Goal: Information Seeking & Learning: Learn about a topic

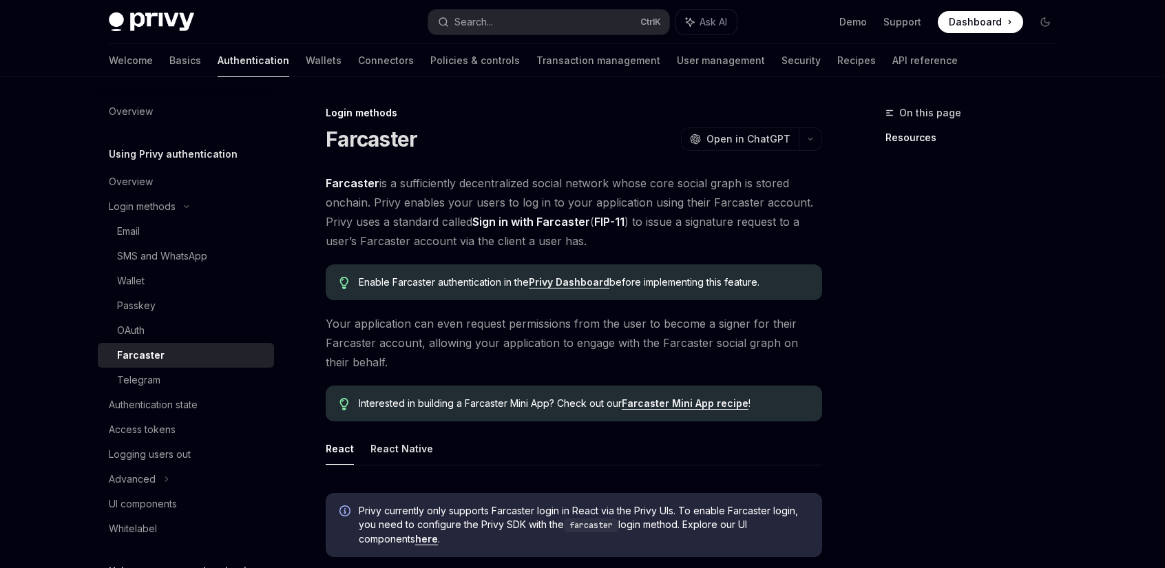
click at [530, 331] on span "Your application can even request permissions from the user to become a signer …" at bounding box center [574, 343] width 496 height 58
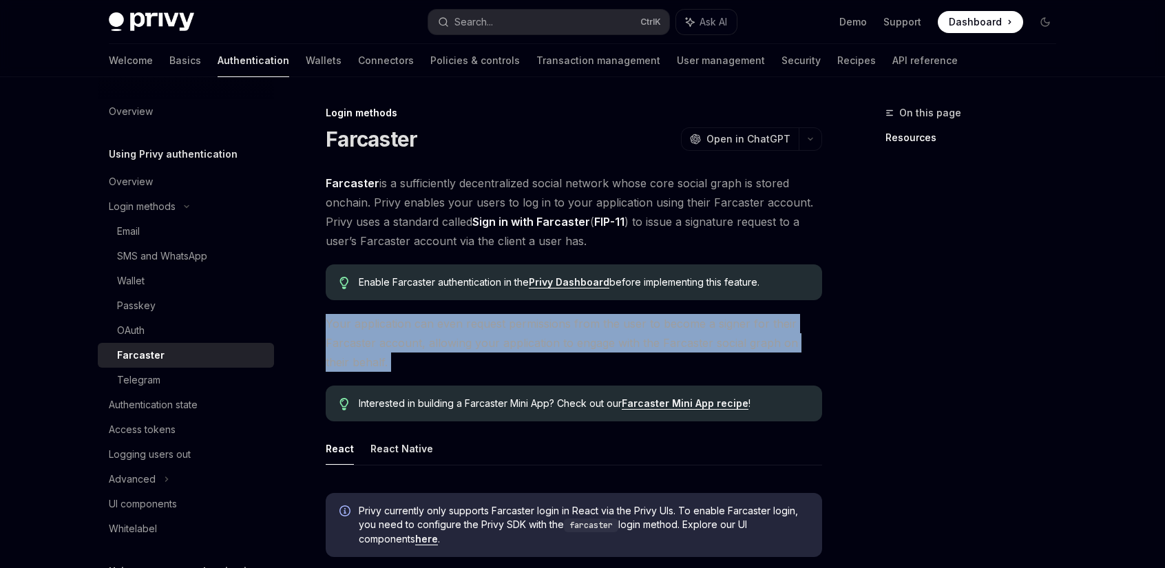
click at [530, 331] on span "Your application can even request permissions from the user to become a signer …" at bounding box center [574, 343] width 496 height 58
click at [691, 343] on span "Your application can even request permissions from the user to become a signer …" at bounding box center [574, 343] width 496 height 58
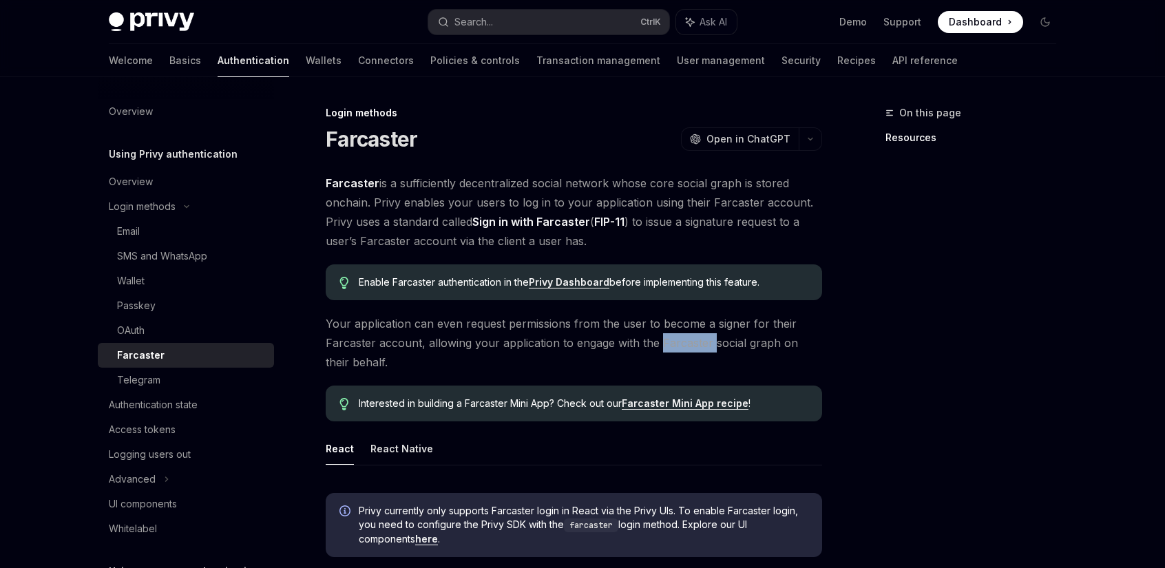
click at [691, 343] on span "Your application can even request permissions from the user to become a signer …" at bounding box center [574, 343] width 496 height 58
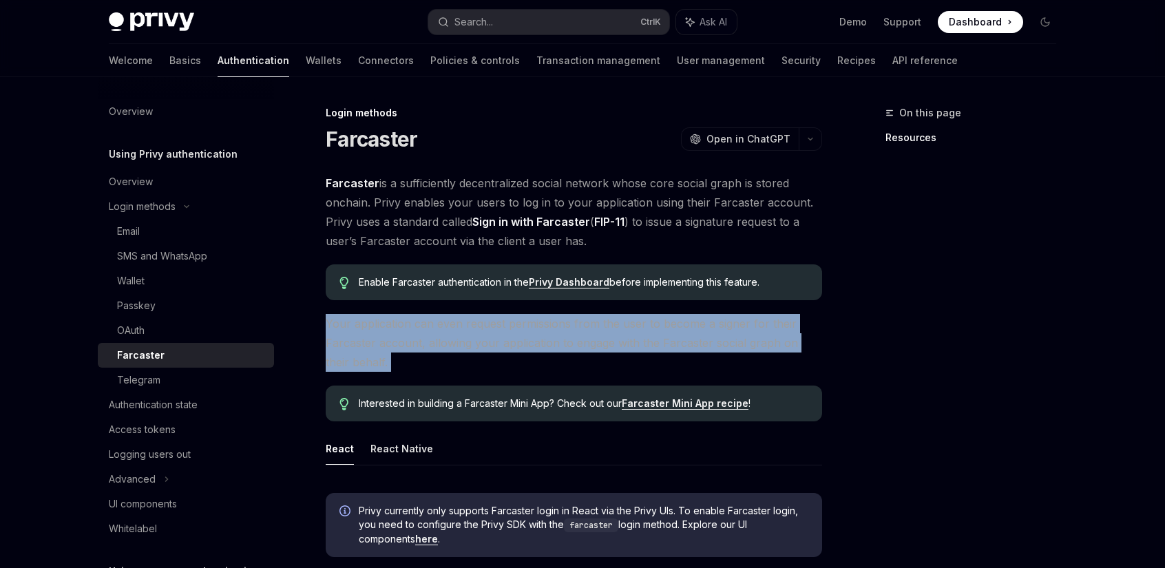
click at [691, 343] on span "Your application can even request permissions from the user to become a signer …" at bounding box center [574, 343] width 496 height 58
click at [776, 350] on span "Your application can even request permissions from the user to become a signer …" at bounding box center [574, 343] width 496 height 58
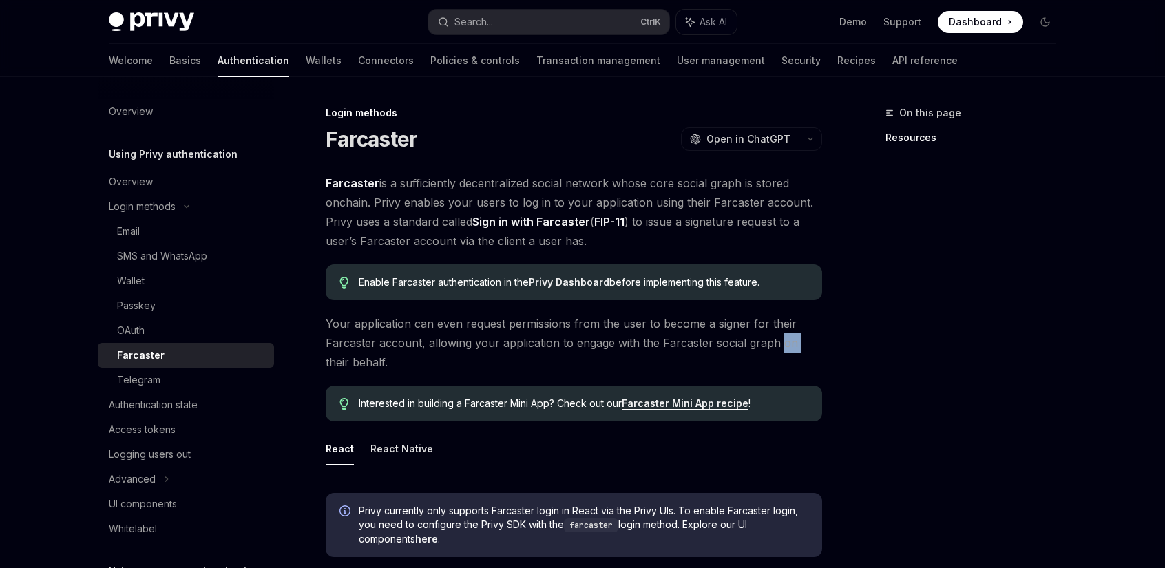
click at [776, 350] on span "Your application can even request permissions from the user to become a signer …" at bounding box center [574, 343] width 496 height 58
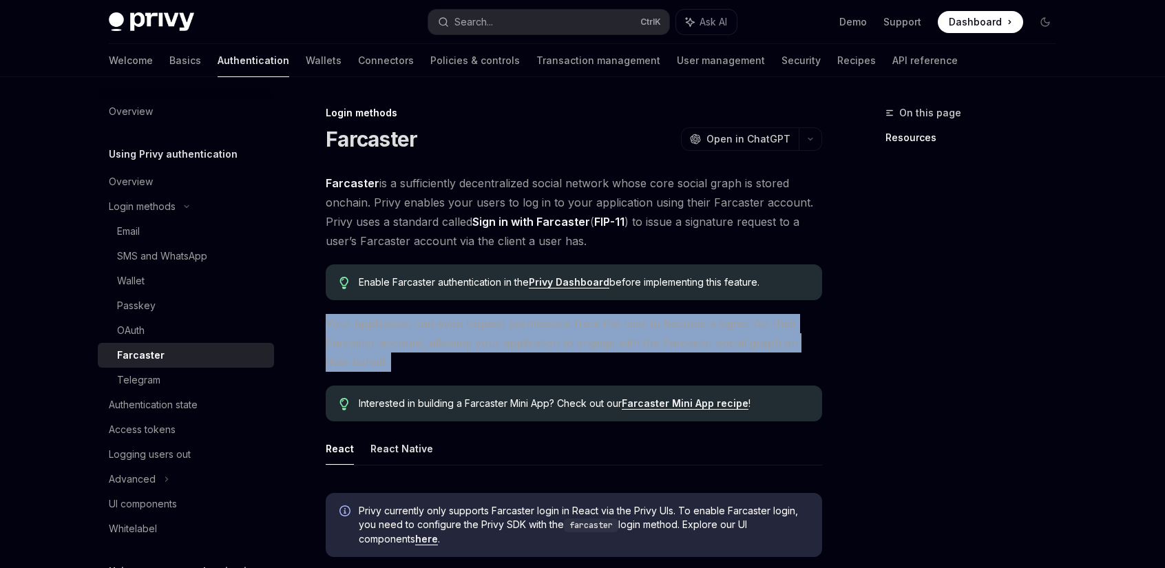
click at [776, 350] on span "Your application can even request permissions from the user to become a signer …" at bounding box center [574, 343] width 496 height 58
click at [730, 348] on span "Your application can even request permissions from the user to become a signer …" at bounding box center [574, 343] width 496 height 58
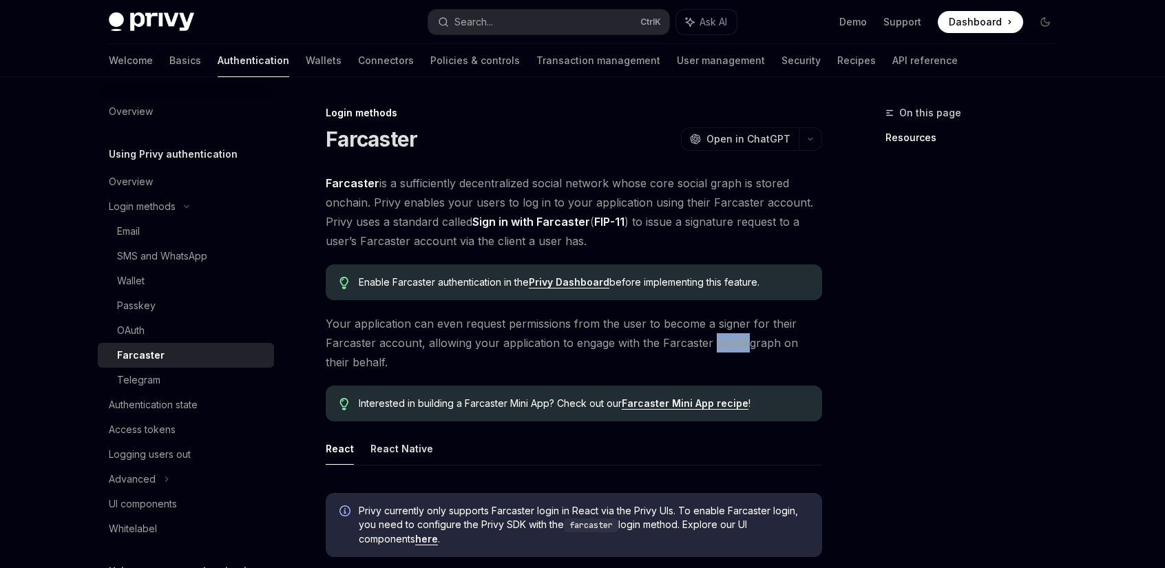
click at [730, 348] on span "Your application can even request permissions from the user to become a signer …" at bounding box center [574, 343] width 496 height 58
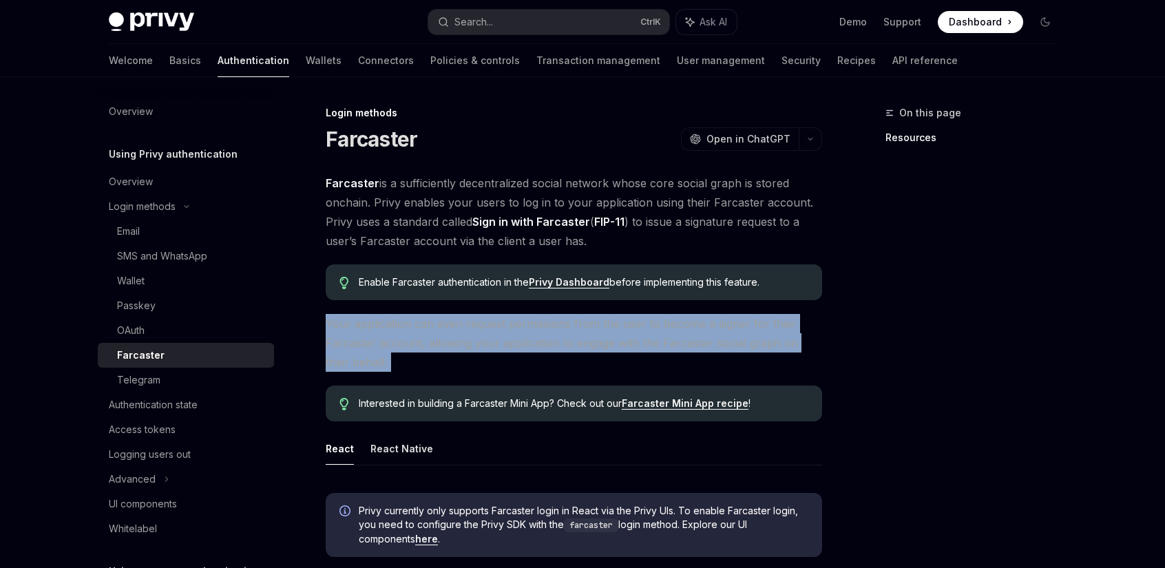
click at [730, 348] on span "Your application can even request permissions from the user to become a signer …" at bounding box center [574, 343] width 496 height 58
click at [661, 343] on span "Your application can even request permissions from the user to become a signer …" at bounding box center [574, 343] width 496 height 58
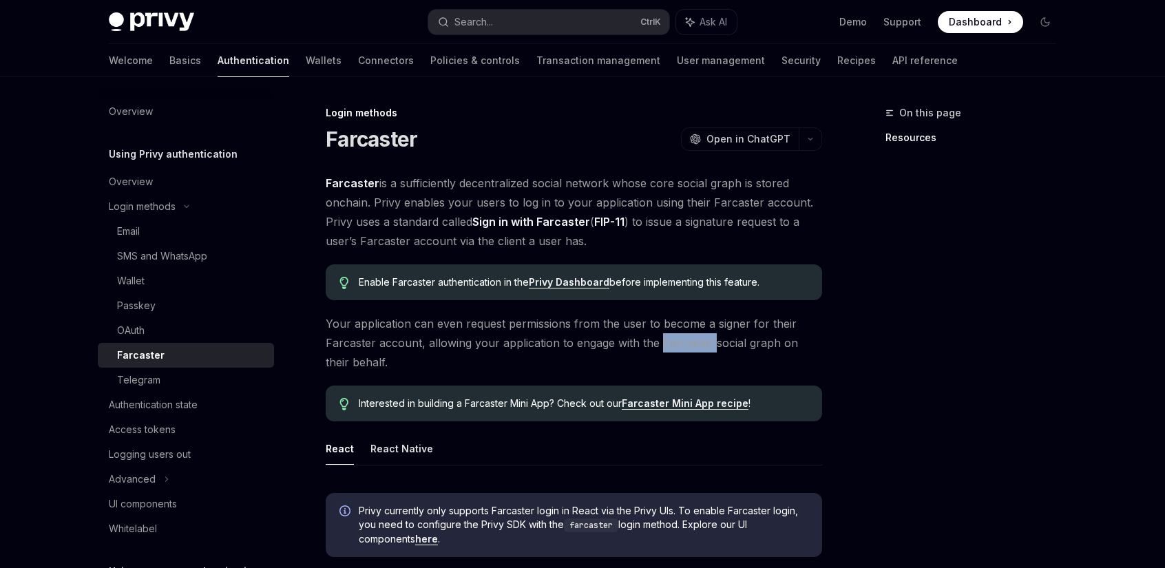
click at [661, 343] on span "Your application can even request permissions from the user to become a signer …" at bounding box center [574, 343] width 496 height 58
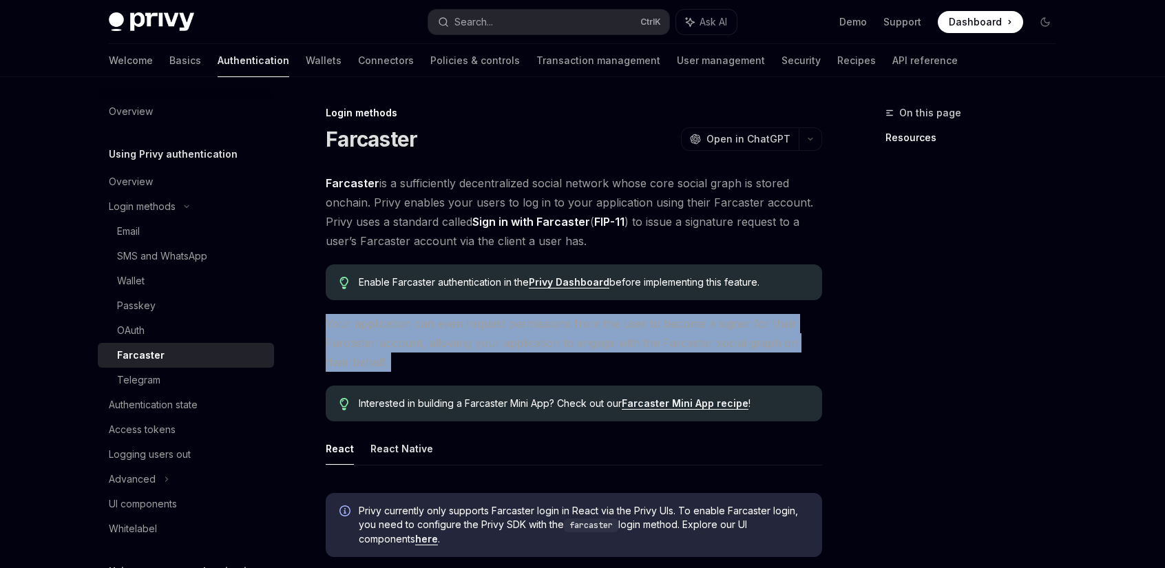
click at [661, 343] on span "Your application can even request permissions from the user to become a signer …" at bounding box center [574, 343] width 496 height 58
click at [698, 345] on span "Your application can even request permissions from the user to become a signer …" at bounding box center [574, 343] width 496 height 58
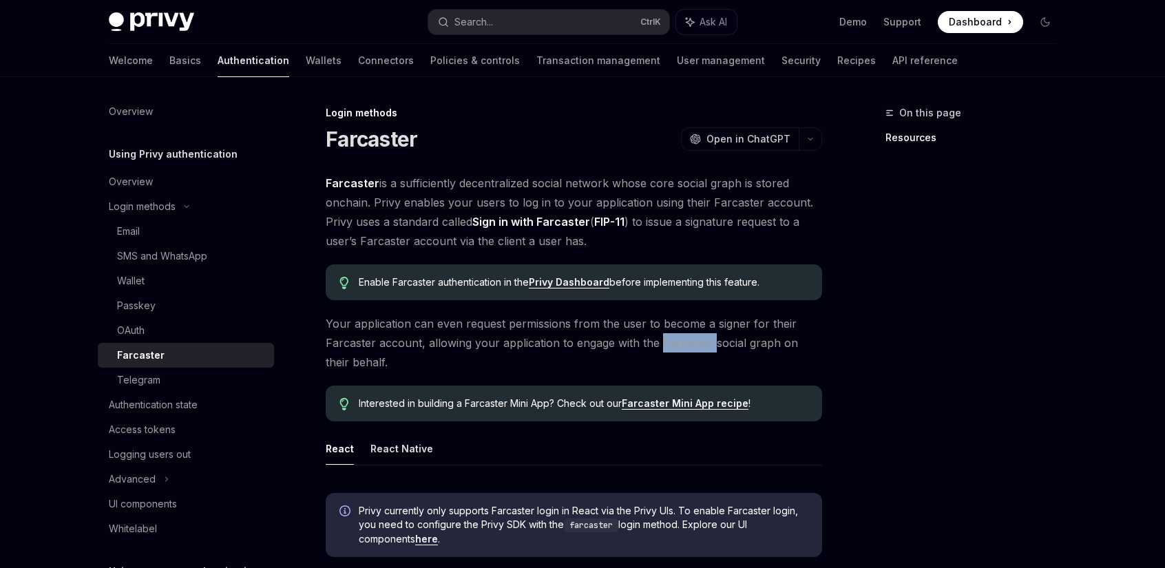
click at [698, 345] on span "Your application can even request permissions from the user to become a signer …" at bounding box center [574, 343] width 496 height 58
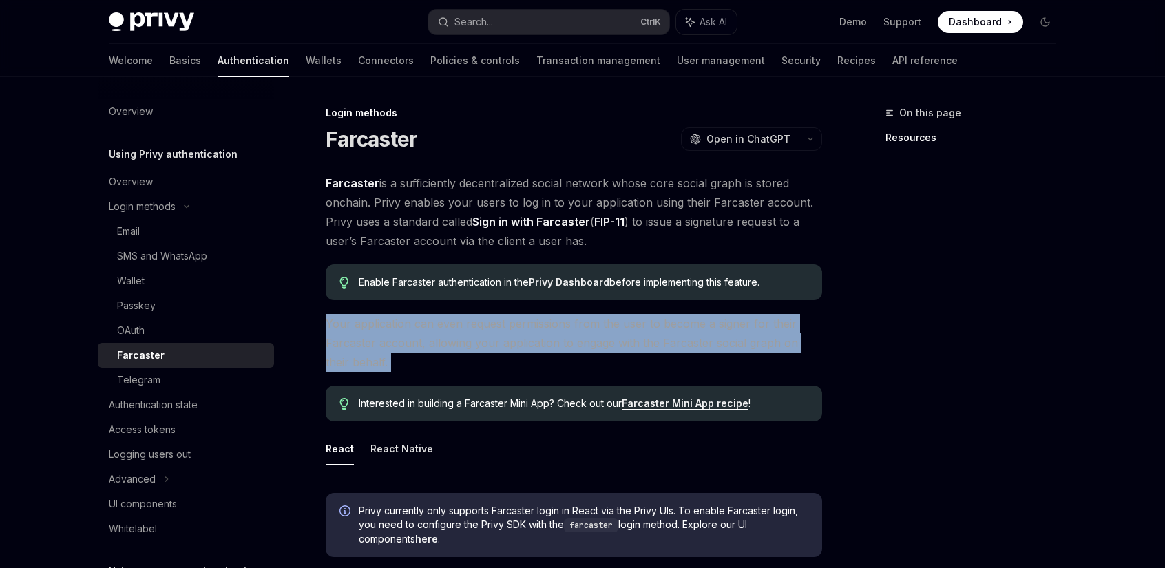
click at [698, 345] on span "Your application can even request permissions from the user to become a signer …" at bounding box center [574, 343] width 496 height 58
click at [781, 345] on span "Your application can even request permissions from the user to become a signer …" at bounding box center [574, 343] width 496 height 58
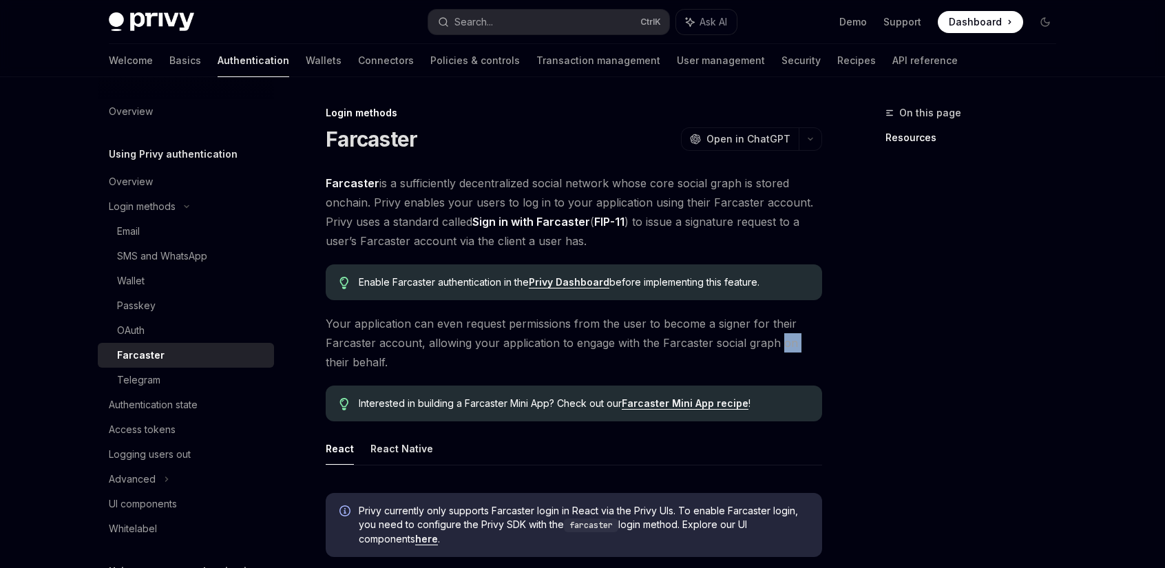
click at [781, 345] on span "Your application can even request permissions from the user to become a signer …" at bounding box center [574, 343] width 496 height 58
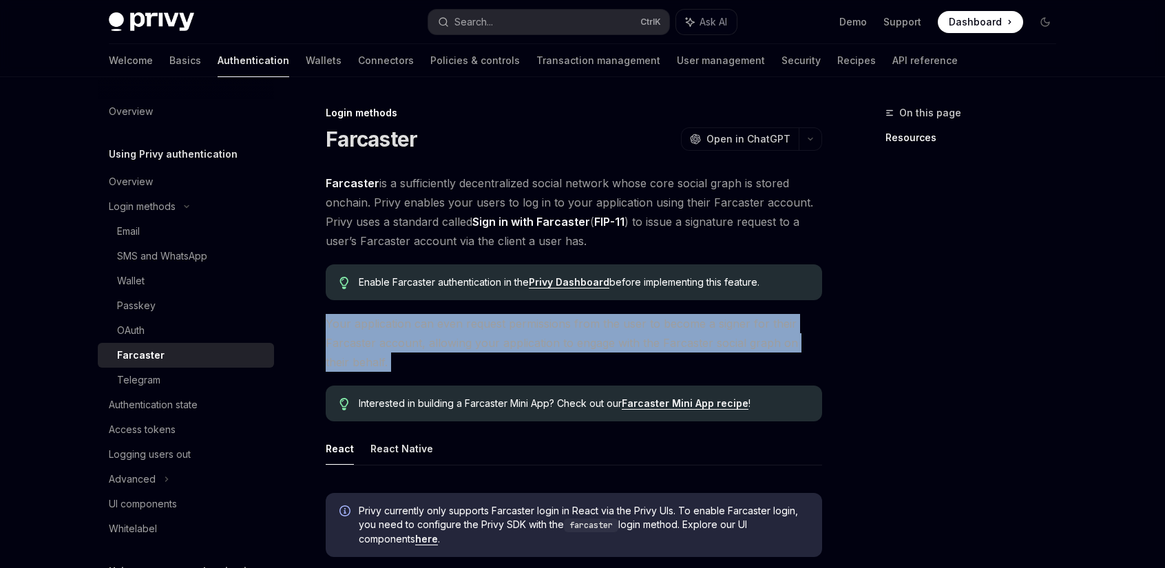
click at [781, 345] on span "Your application can even request permissions from the user to become a signer …" at bounding box center [574, 343] width 496 height 58
click at [760, 334] on span "Your application can even request permissions from the user to become a signer …" at bounding box center [574, 343] width 496 height 58
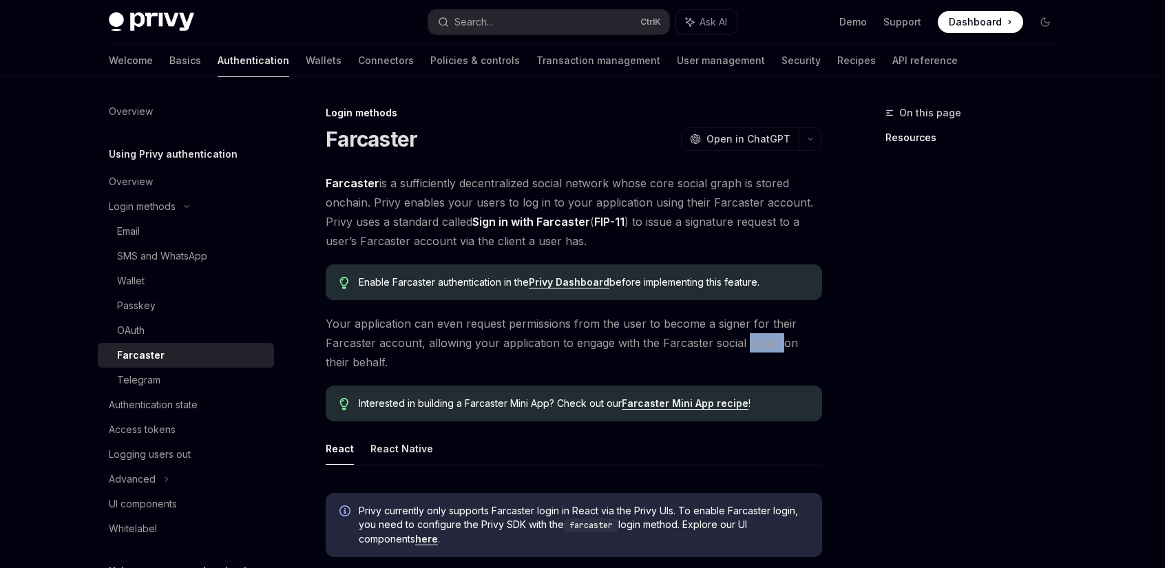
click at [760, 334] on span "Your application can even request permissions from the user to become a signer …" at bounding box center [574, 343] width 496 height 58
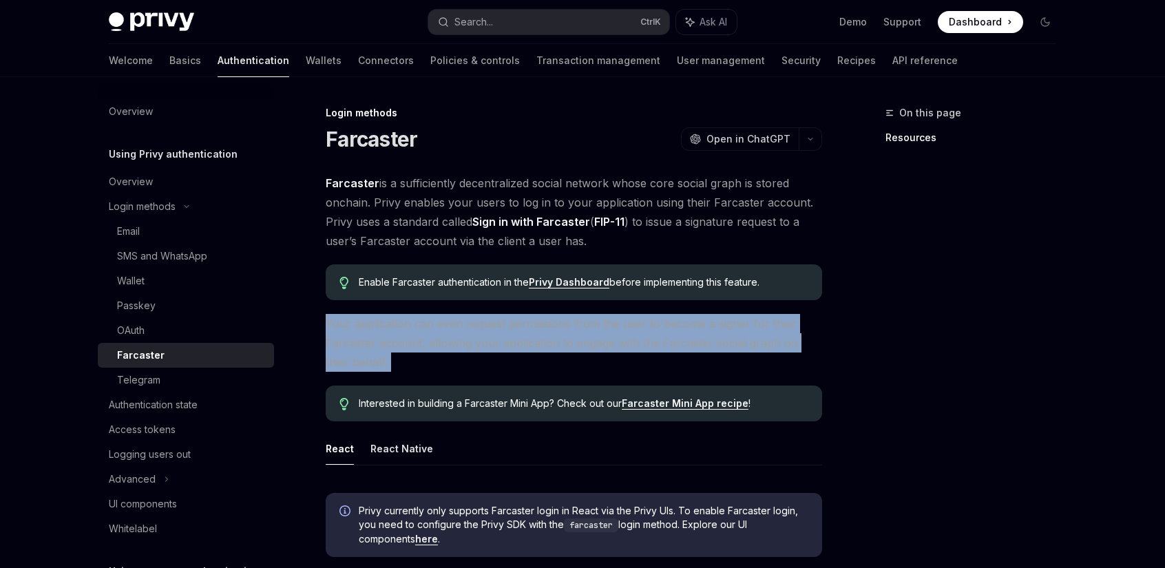
click at [760, 334] on span "Your application can even request permissions from the user to become a signer …" at bounding box center [574, 343] width 496 height 58
click at [735, 333] on span "Your application can even request permissions from the user to become a signer …" at bounding box center [574, 343] width 496 height 58
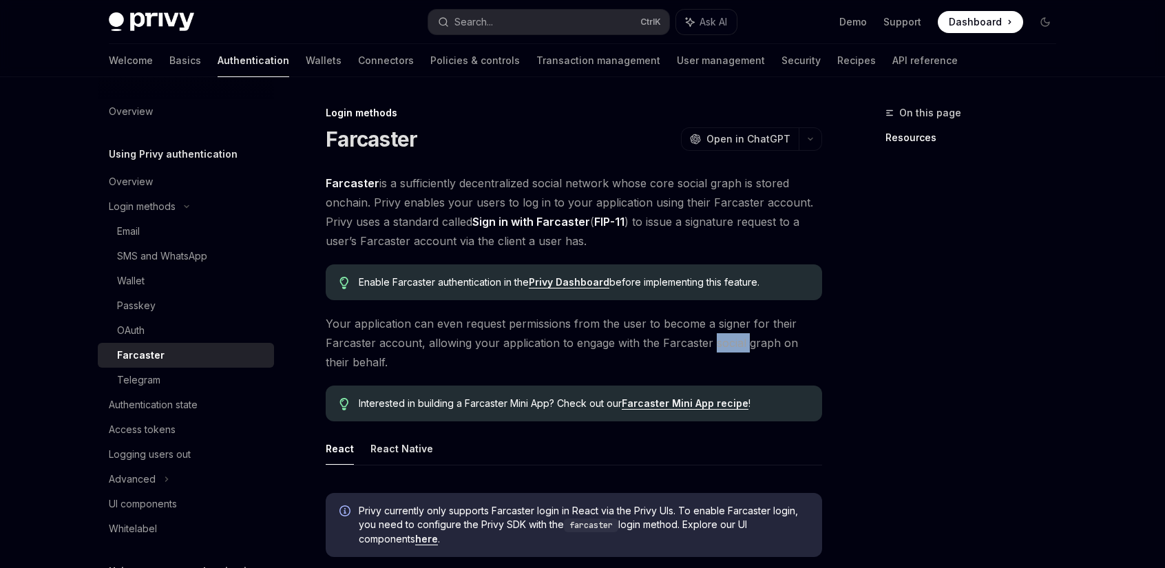
click at [735, 333] on span "Your application can even request permissions from the user to become a signer …" at bounding box center [574, 343] width 496 height 58
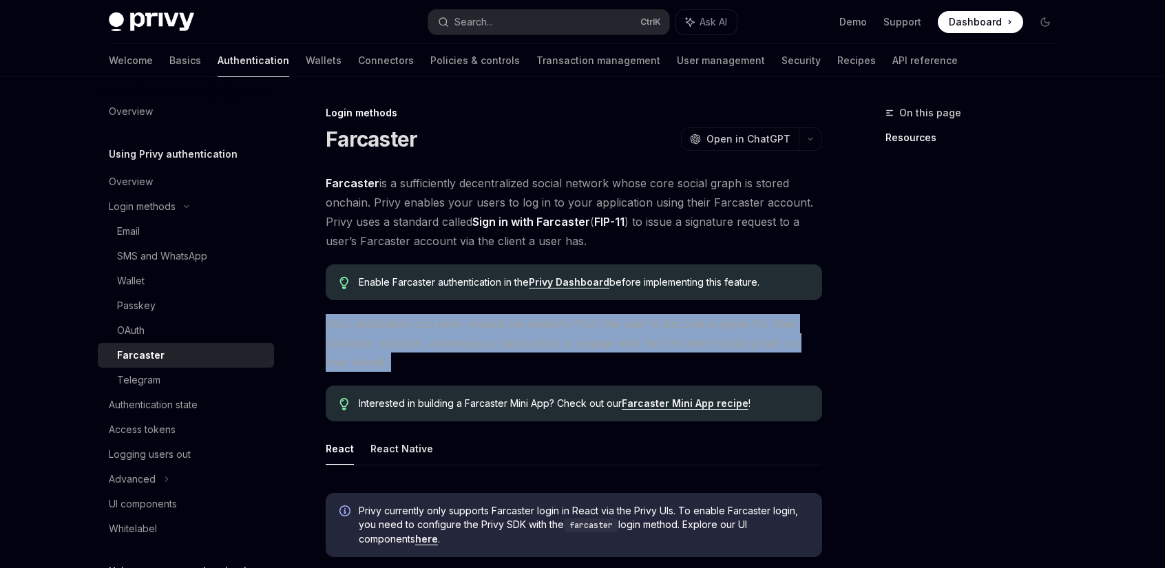
click at [735, 333] on span "Your application can even request permissions from the user to become a signer …" at bounding box center [574, 343] width 496 height 58
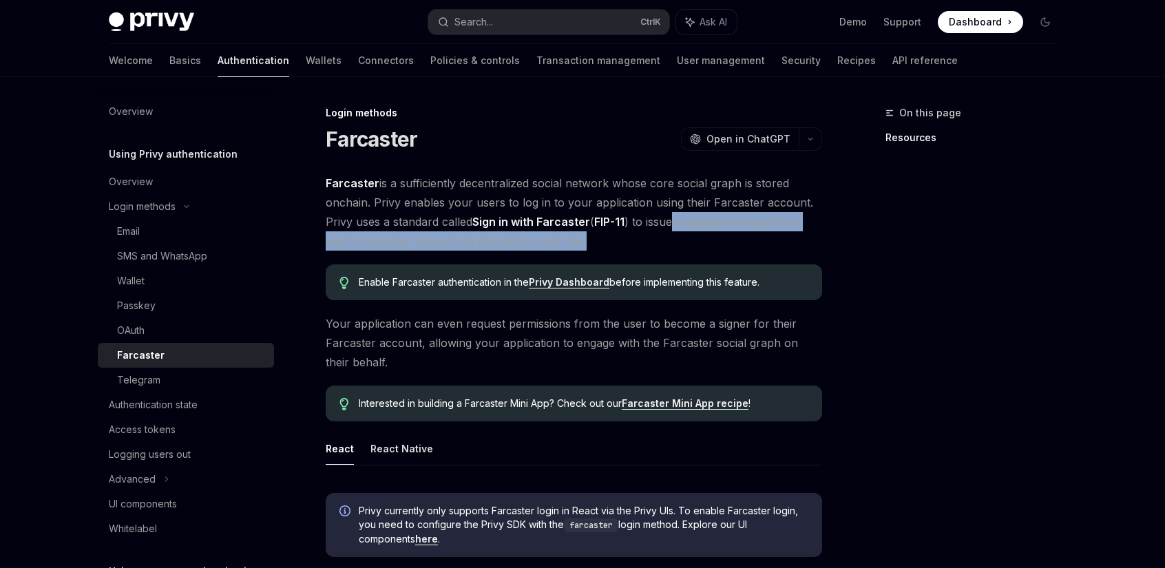
drag, startPoint x: 736, startPoint y: 235, endPoint x: 672, endPoint y: 231, distance: 64.9
click at [672, 231] on span "Farcaster is a sufficiently decentralized social network whose core social grap…" at bounding box center [574, 211] width 496 height 77
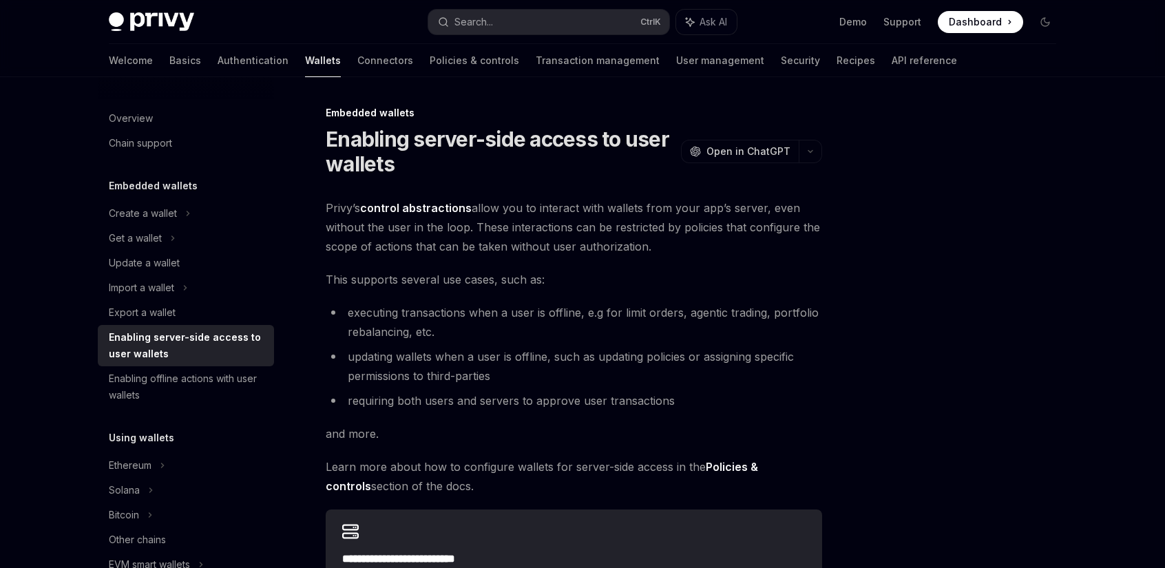
click at [611, 224] on span "Privy’s control abstractions allow you to interact with wallets from your app’s…" at bounding box center [574, 227] width 496 height 58
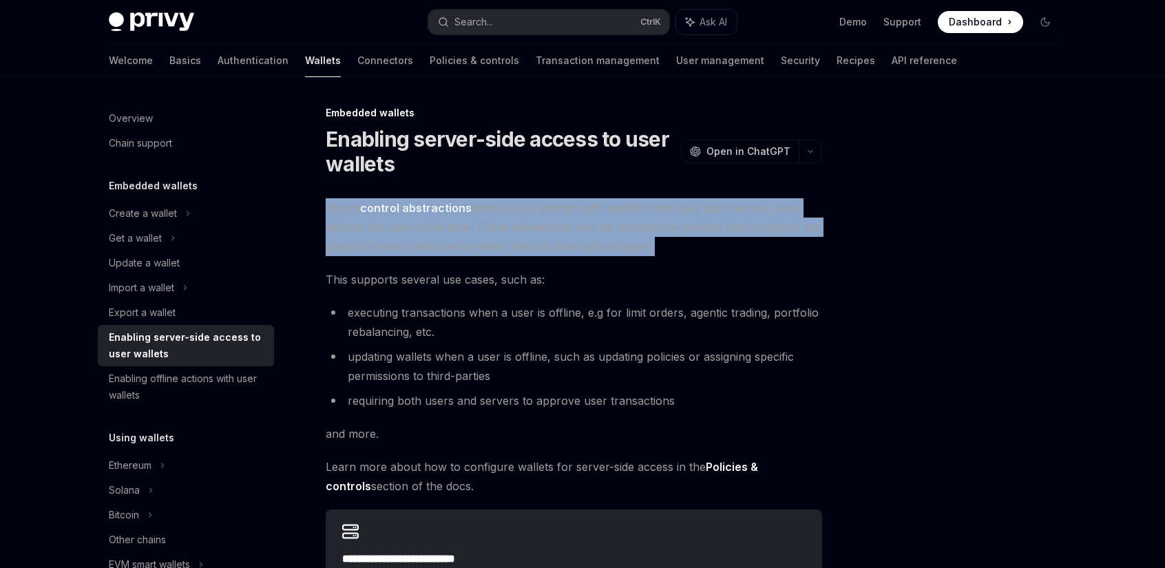
click at [611, 224] on span "Privy’s control abstractions allow you to interact with wallets from your app’s…" at bounding box center [574, 227] width 496 height 58
click at [750, 234] on span "Privy’s control abstractions allow you to interact with wallets from your app’s…" at bounding box center [574, 227] width 496 height 58
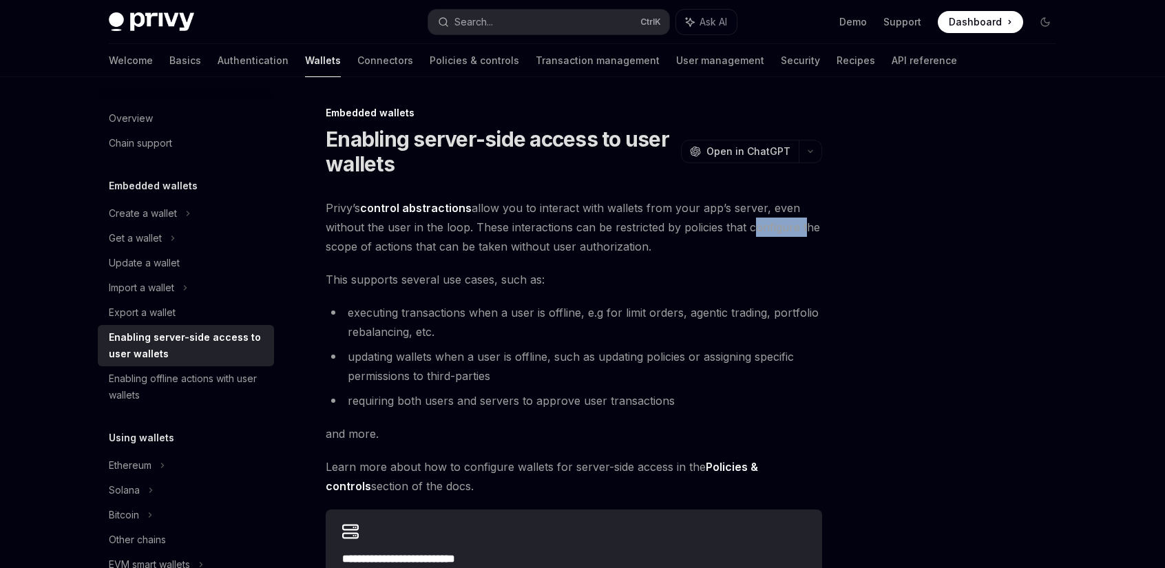
click at [750, 234] on span "Privy’s control abstractions allow you to interact with wallets from your app’s…" at bounding box center [574, 227] width 496 height 58
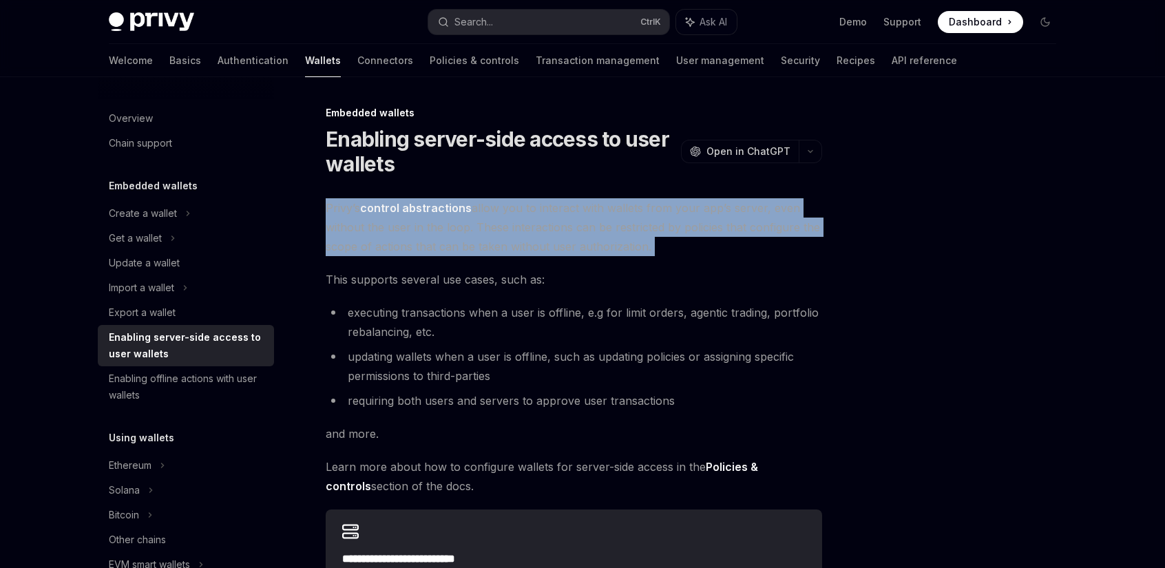
click at [750, 234] on span "Privy’s control abstractions allow you to interact with wallets from your app’s…" at bounding box center [574, 227] width 496 height 58
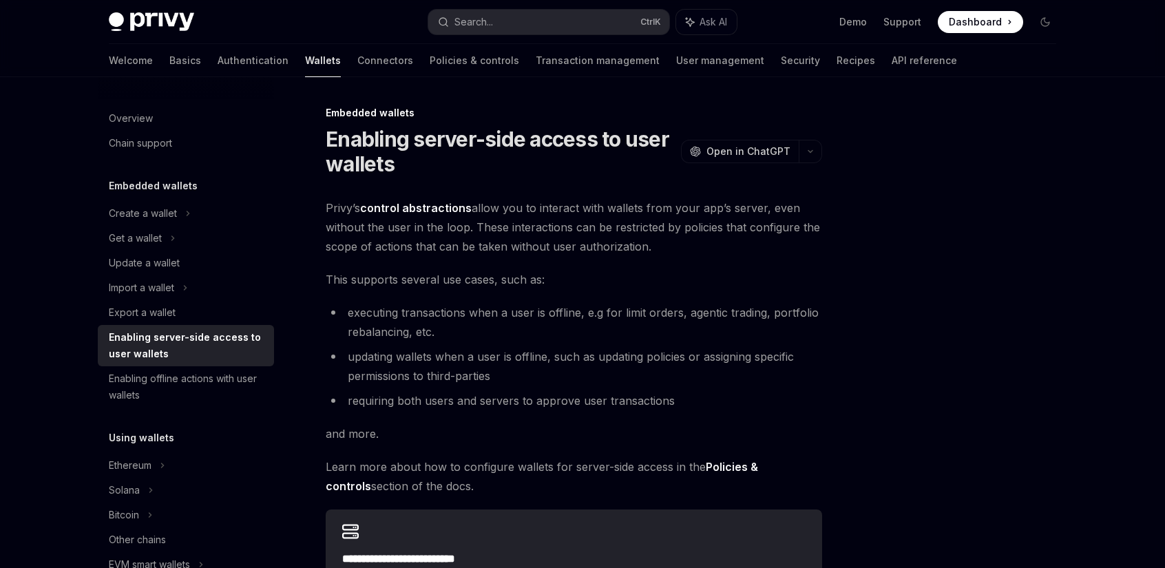
click at [848, 235] on div "**********" at bounding box center [582, 449] width 969 height 744
click at [818, 241] on span "Privy’s control abstractions allow you to interact with wallets from your app’s…" at bounding box center [574, 227] width 496 height 58
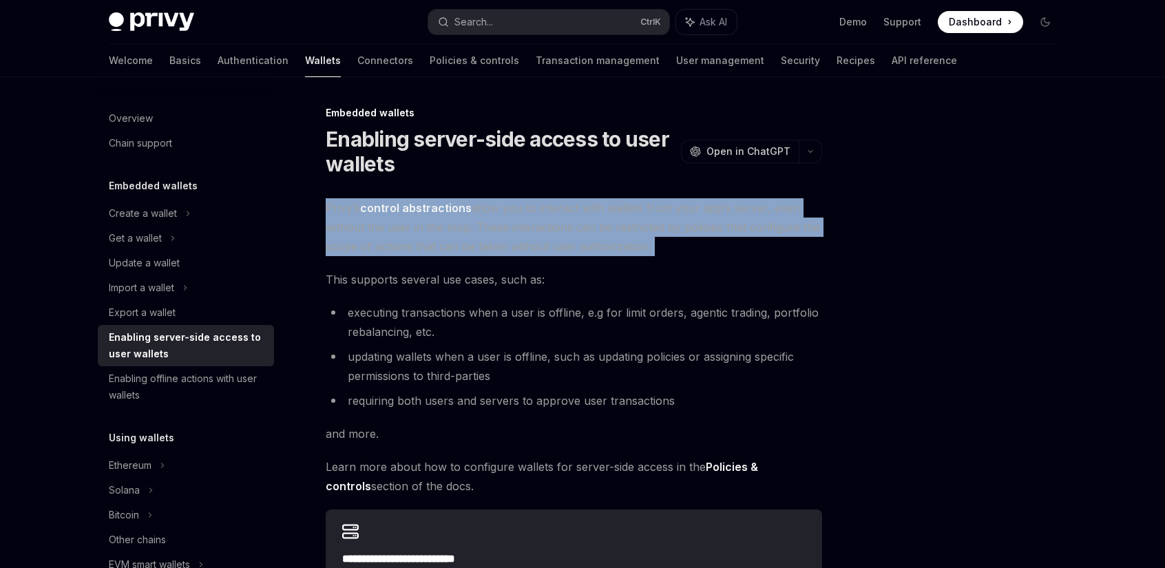
click at [818, 241] on span "Privy’s control abstractions allow you to interact with wallets from your app’s…" at bounding box center [574, 227] width 496 height 58
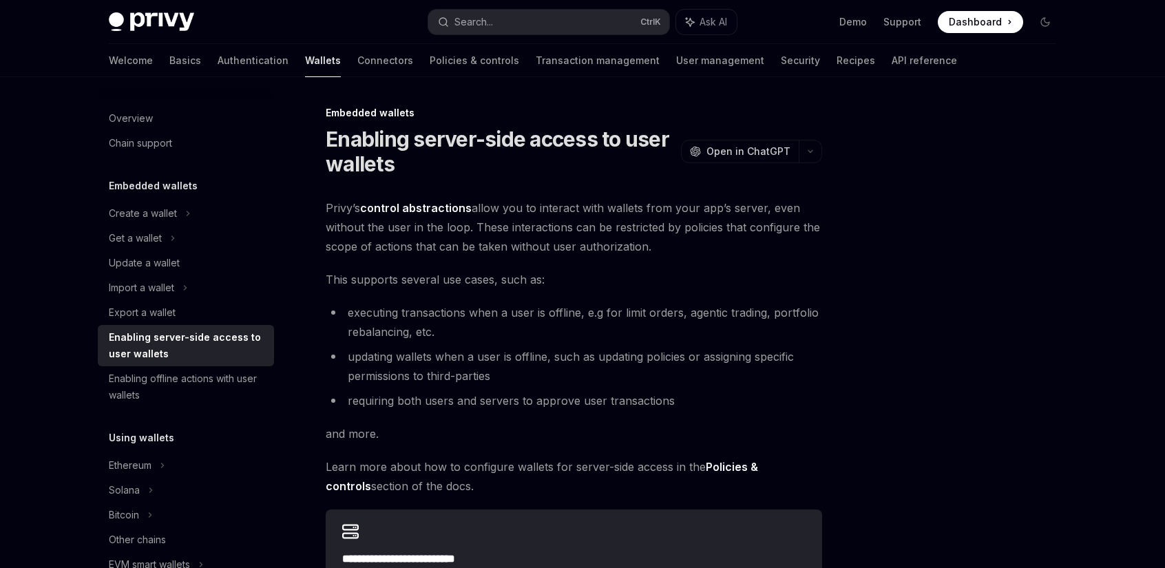
click at [883, 234] on div at bounding box center [962, 336] width 209 height 463
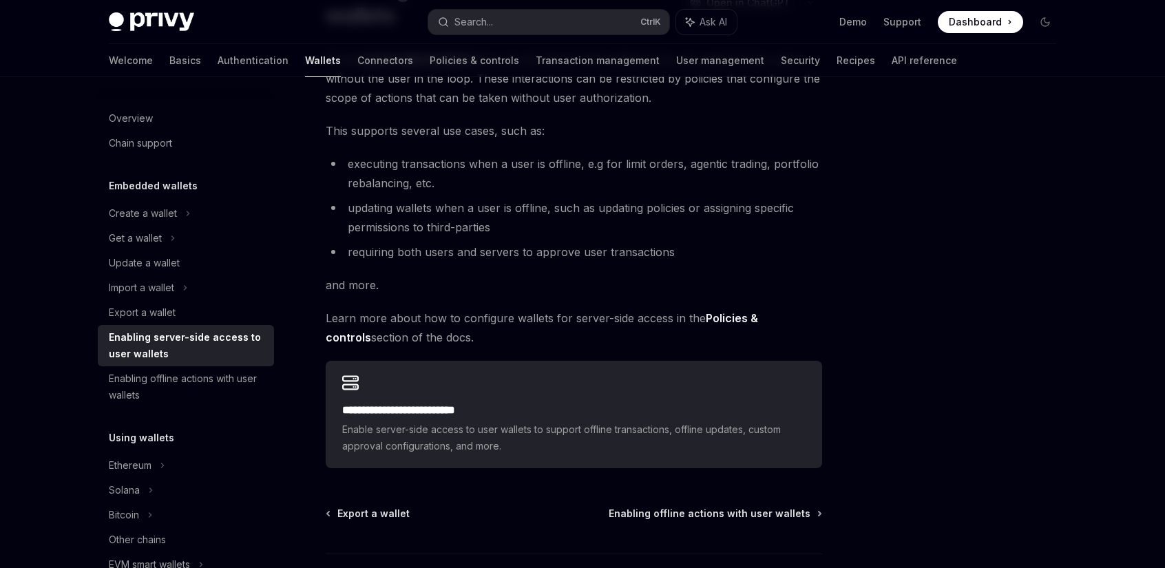
scroll to position [253, 0]
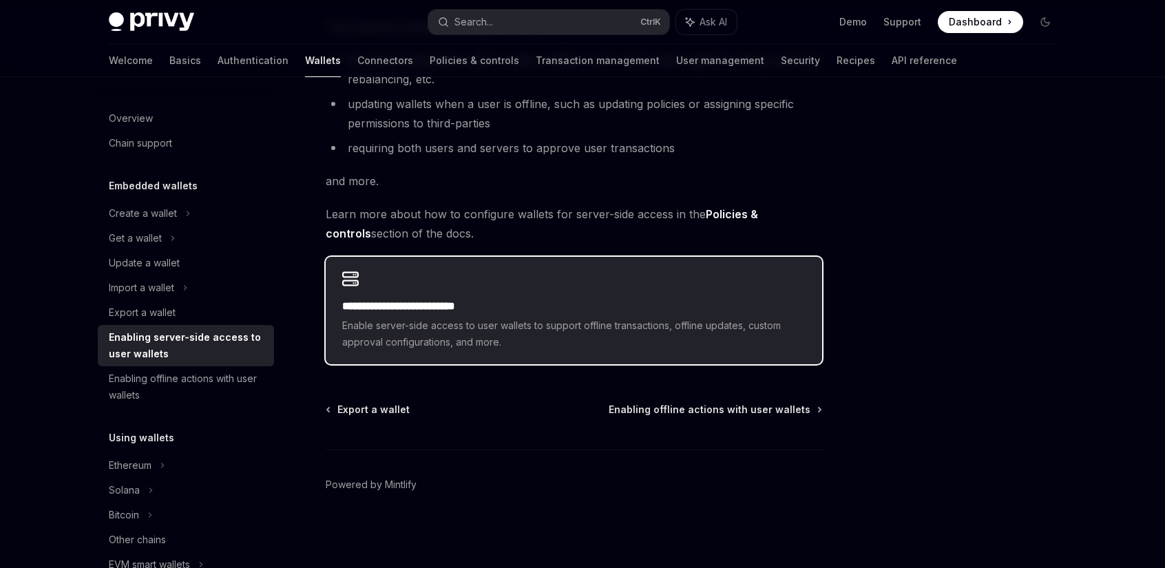
click at [518, 322] on span "Enable server-side access to user wallets to support offline transactions, offl…" at bounding box center [573, 333] width 463 height 33
type textarea "*"
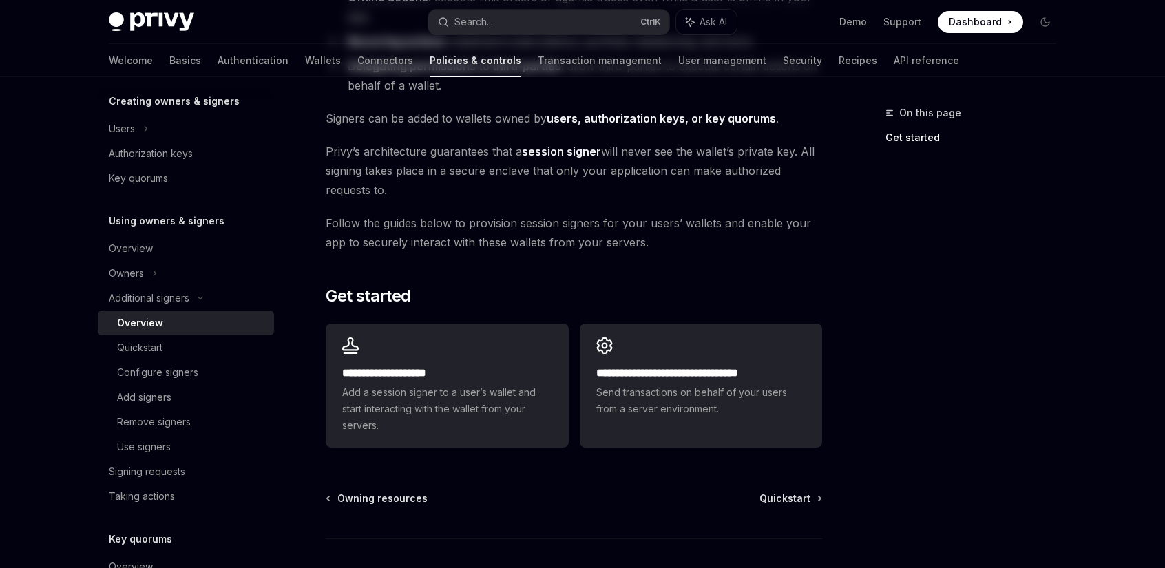
scroll to position [346, 0]
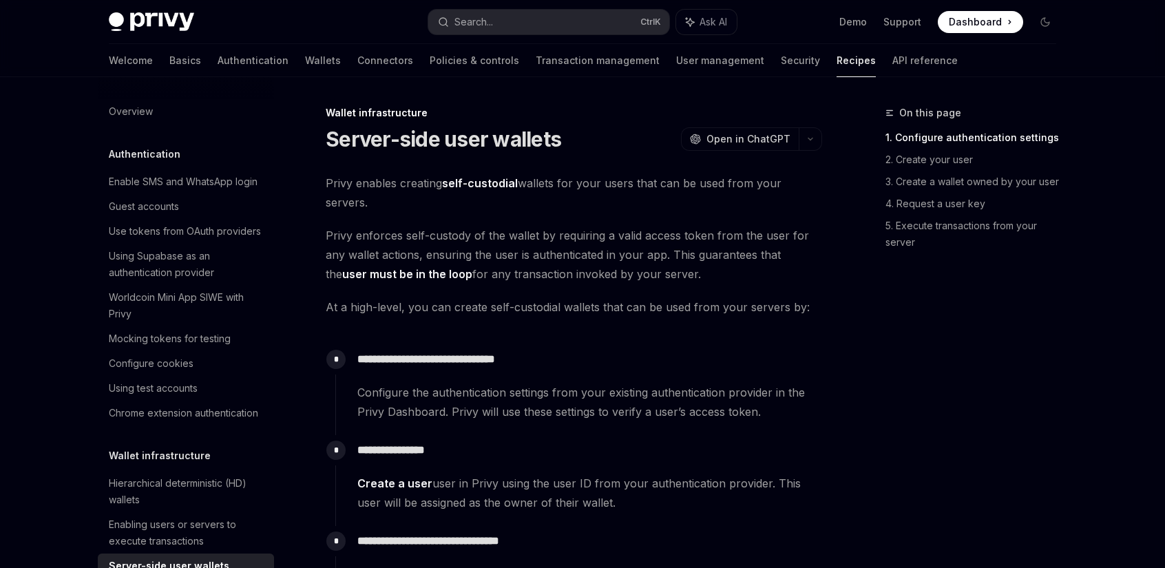
scroll to position [293, 0]
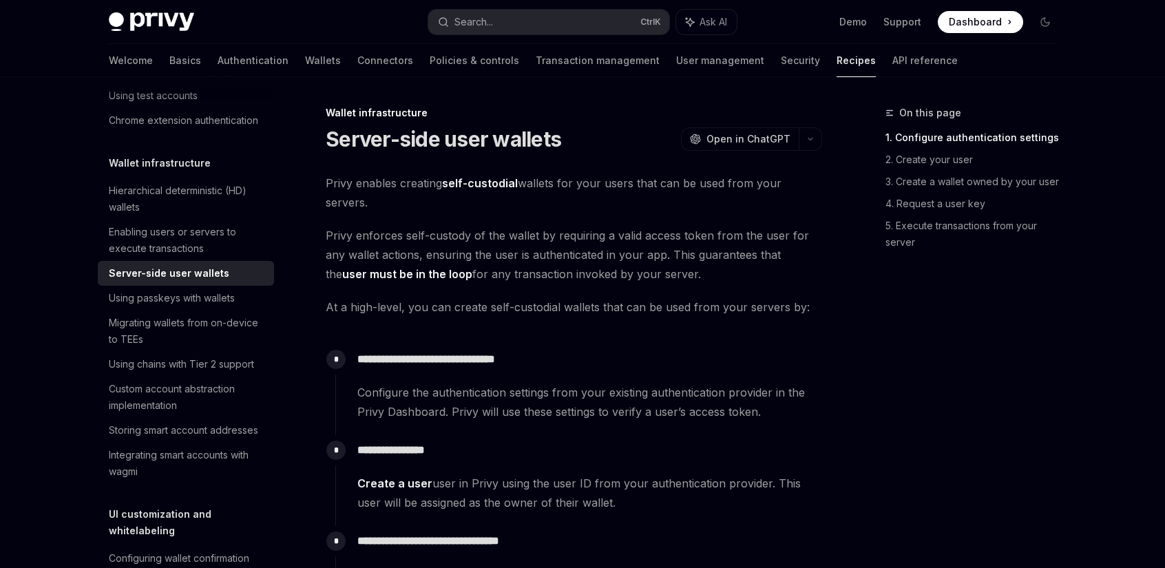
click at [626, 228] on span "Privy enforces self-custody of the wallet by requiring a valid access token fro…" at bounding box center [574, 255] width 496 height 58
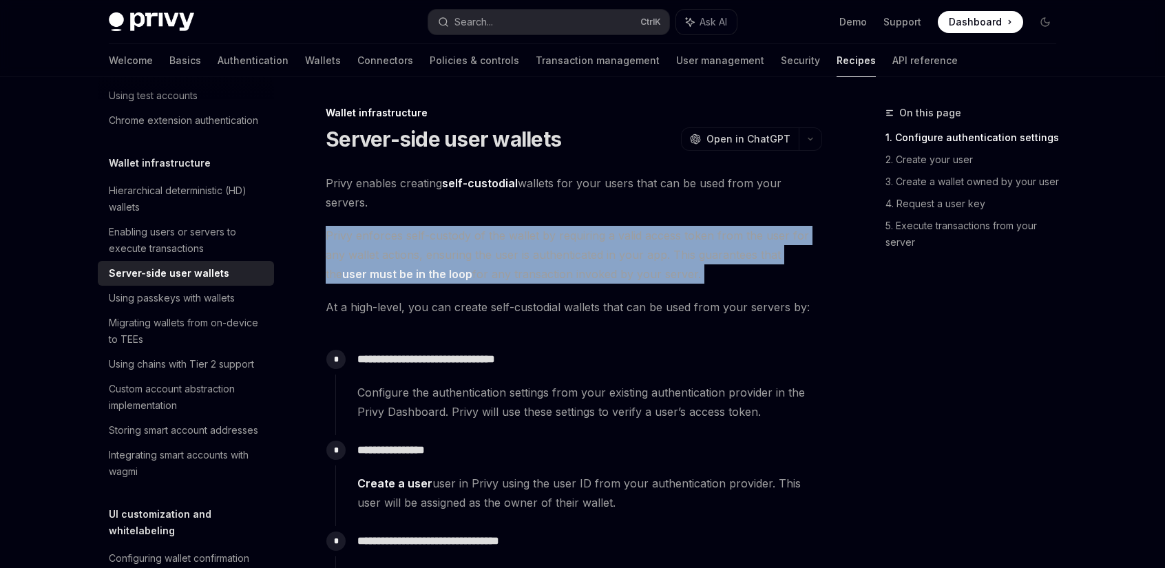
click at [626, 228] on span "Privy enforces self-custody of the wallet by requiring a valid access token fro…" at bounding box center [574, 255] width 496 height 58
click at [587, 240] on span "Privy enforces self-custody of the wallet by requiring a valid access token fro…" at bounding box center [574, 255] width 496 height 58
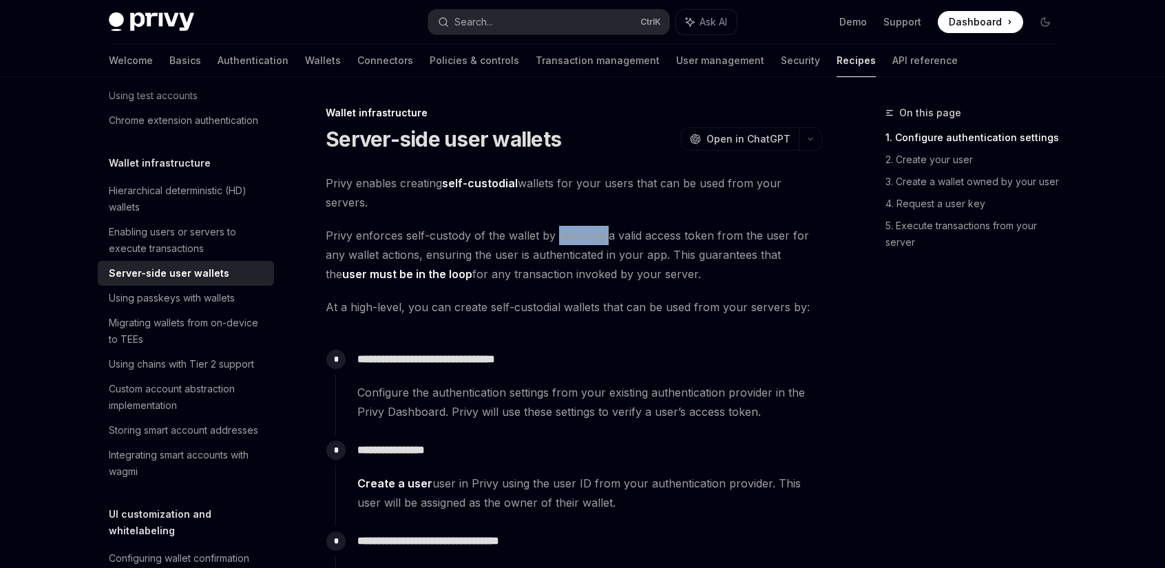
click at [587, 240] on span "Privy enforces self-custody of the wallet by requiring a valid access token fro…" at bounding box center [574, 255] width 496 height 58
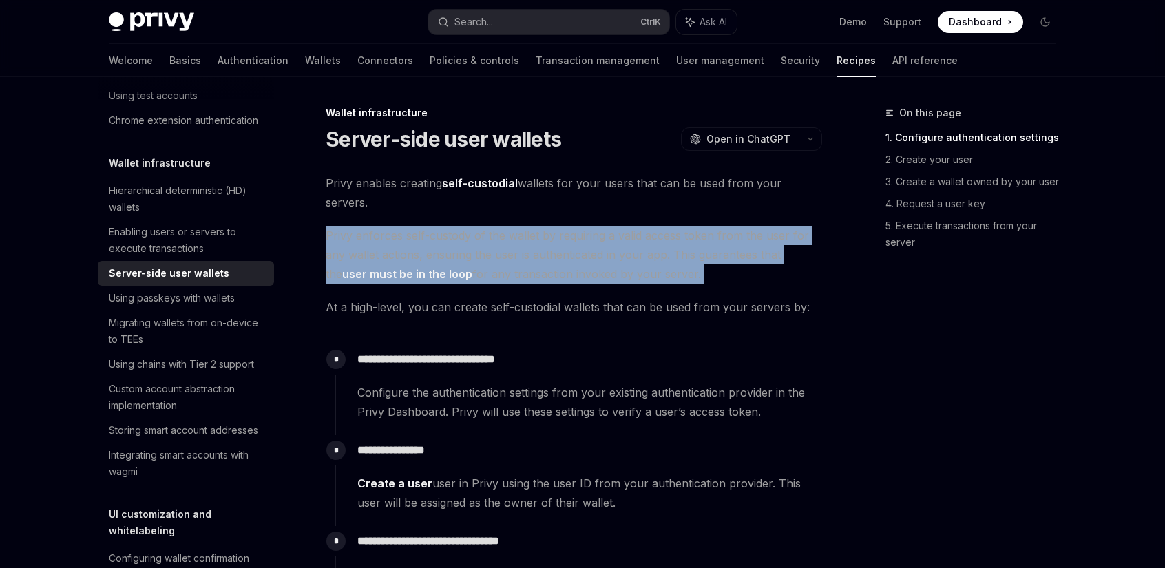
click at [587, 240] on span "Privy enforces self-custody of the wallet by requiring a valid access token fro…" at bounding box center [574, 255] width 496 height 58
click at [612, 243] on span "Privy enforces self-custody of the wallet by requiring a valid access token fro…" at bounding box center [574, 255] width 496 height 58
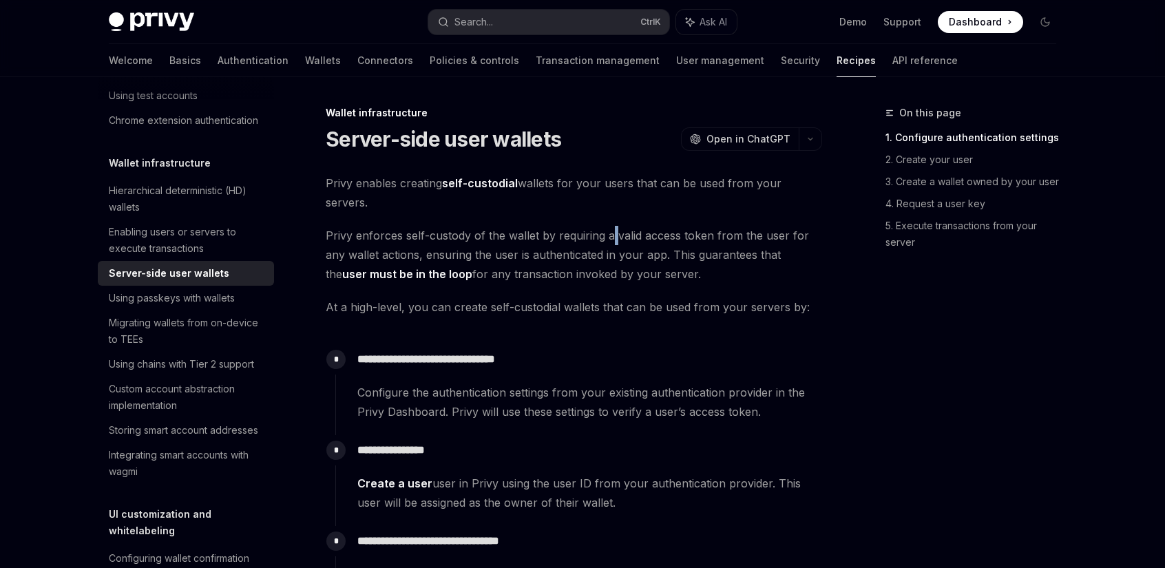
click at [612, 243] on span "Privy enforces self-custody of the wallet by requiring a valid access token fro…" at bounding box center [574, 255] width 496 height 58
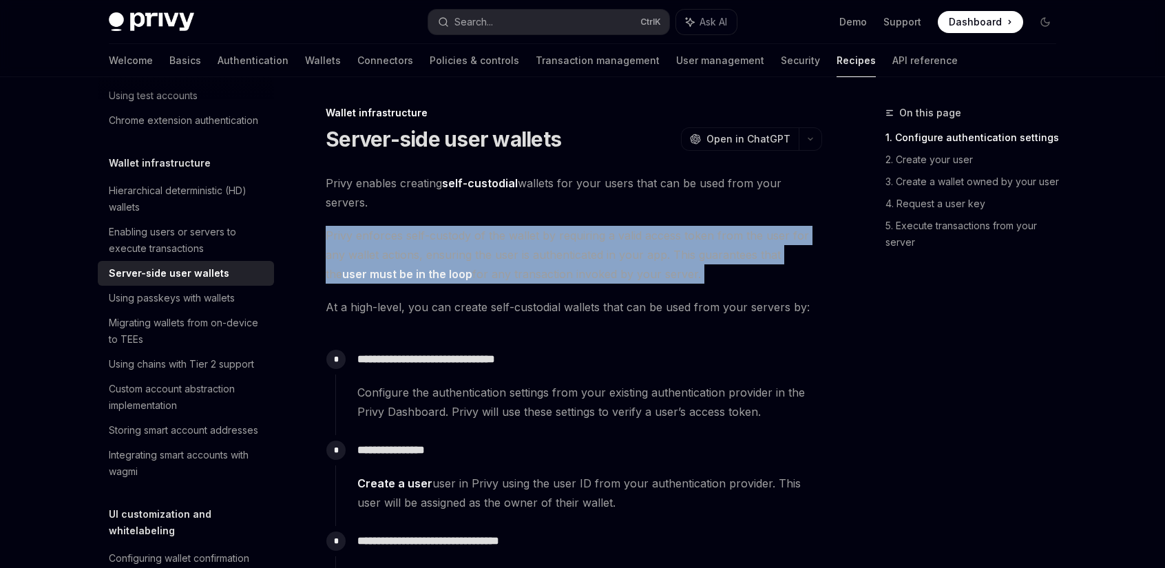
click at [612, 243] on span "Privy enforces self-custody of the wallet by requiring a valid access token fro…" at bounding box center [574, 255] width 496 height 58
click at [670, 237] on span "Privy enforces self-custody of the wallet by requiring a valid access token fro…" at bounding box center [574, 255] width 496 height 58
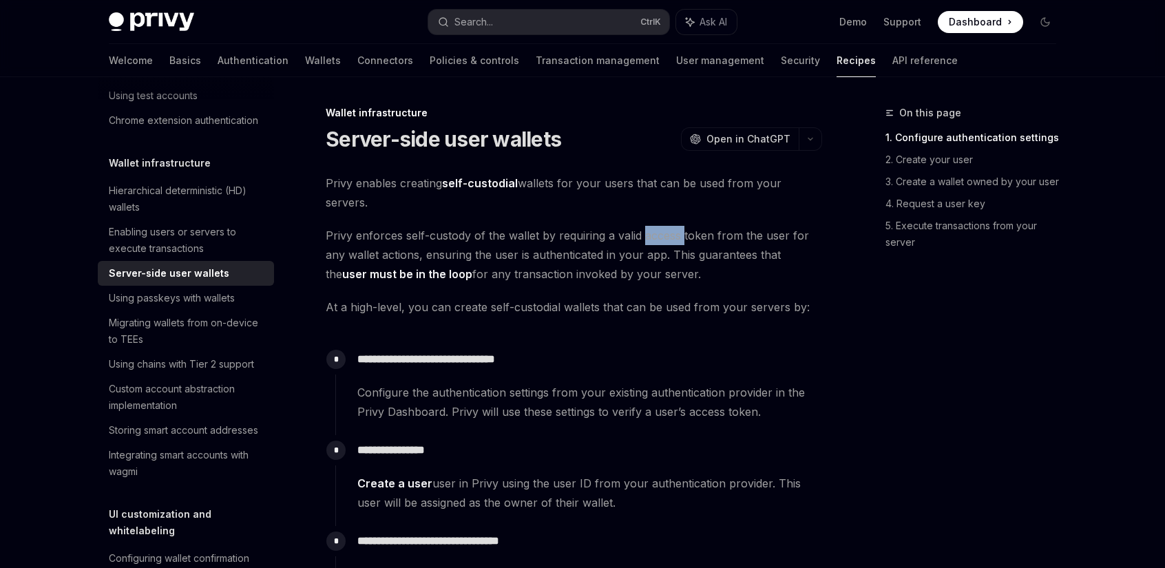
click at [670, 237] on span "Privy enforces self-custody of the wallet by requiring a valid access token fro…" at bounding box center [574, 255] width 496 height 58
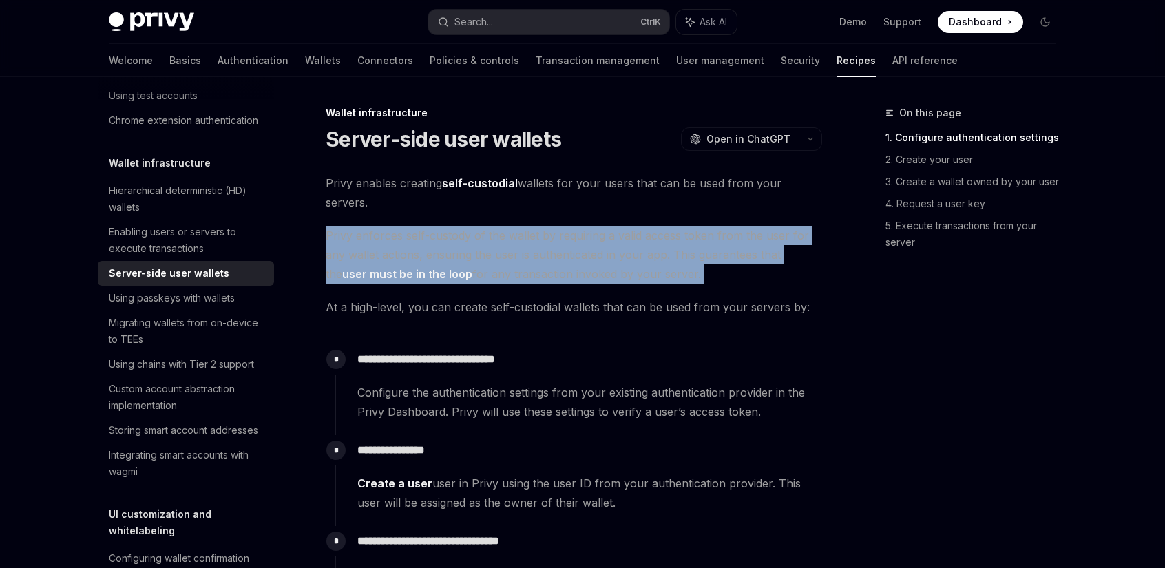
click at [670, 237] on span "Privy enforces self-custody of the wallet by requiring a valid access token fro…" at bounding box center [574, 255] width 496 height 58
click at [724, 243] on span "Privy enforces self-custody of the wallet by requiring a valid access token fro…" at bounding box center [574, 255] width 496 height 58
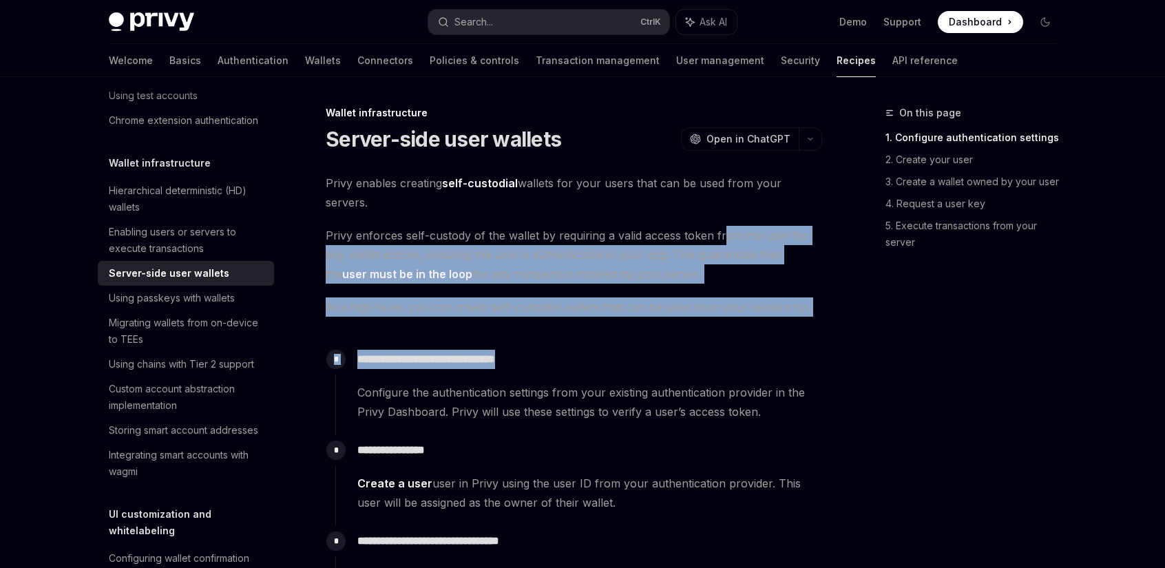
drag, startPoint x: 724, startPoint y: 244, endPoint x: 724, endPoint y: 350, distance: 106.7
click at [724, 350] on p "**********" at bounding box center [589, 359] width 464 height 19
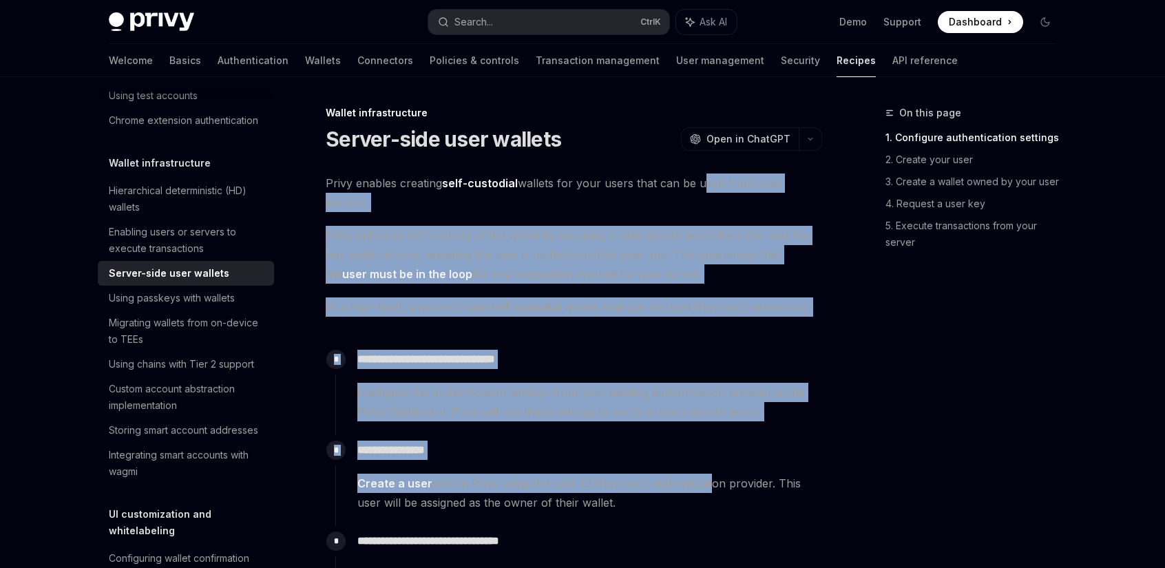
drag, startPoint x: 702, startPoint y: 327, endPoint x: 699, endPoint y: 170, distance: 157.0
drag, startPoint x: 588, startPoint y: 200, endPoint x: 586, endPoint y: 359, distance: 159.7
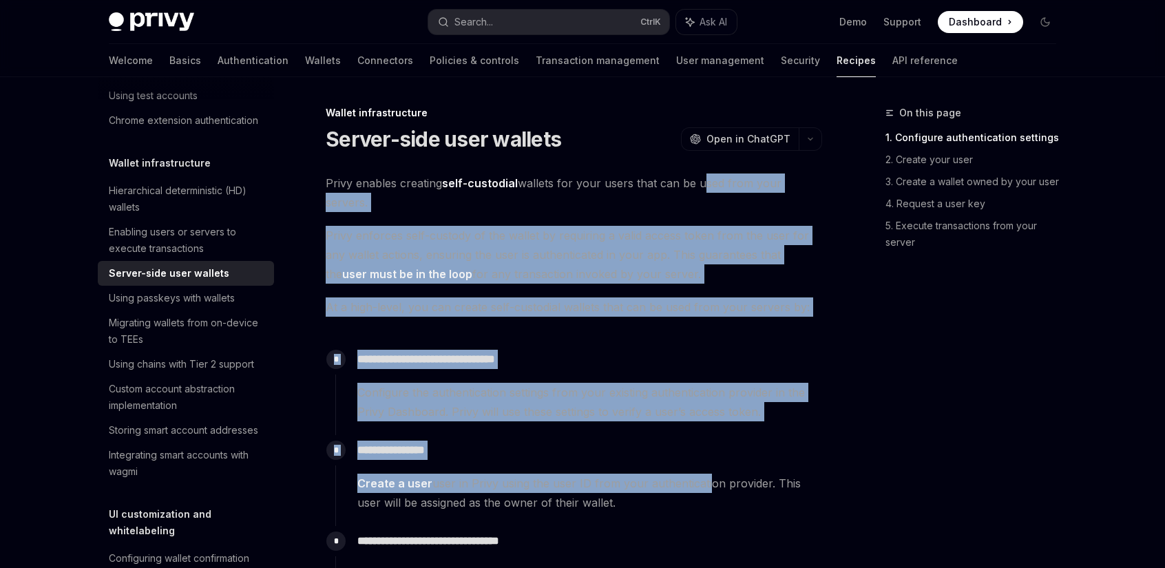
click at [586, 359] on p "**********" at bounding box center [589, 359] width 464 height 19
